Goal: Task Accomplishment & Management: Manage account settings

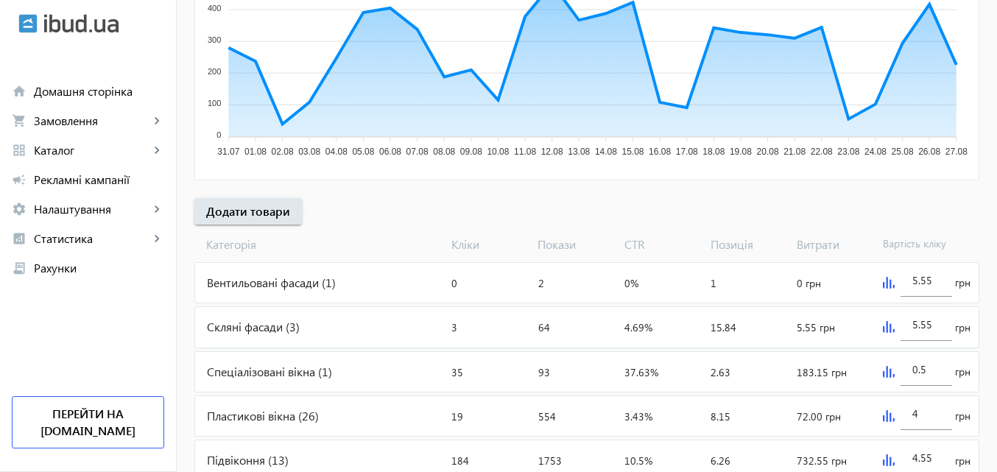
scroll to position [368, 0]
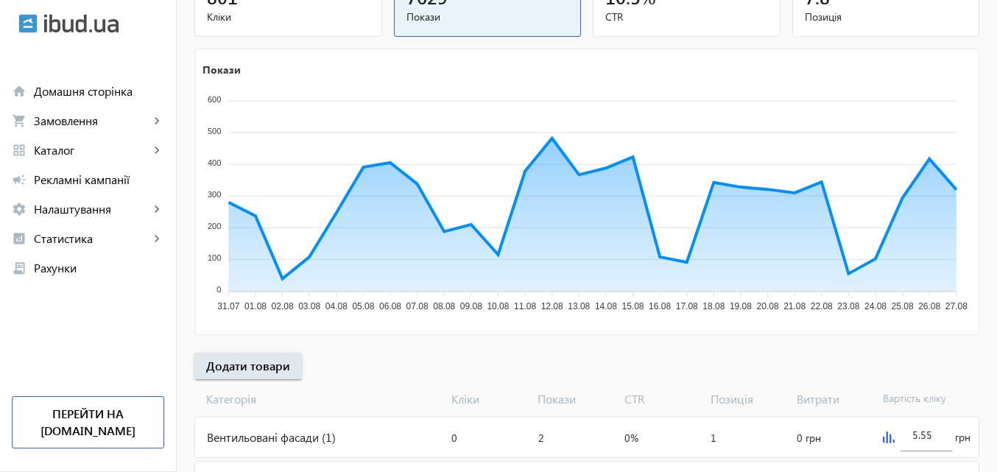
scroll to position [221, 0]
